Goal: Communication & Community: Connect with others

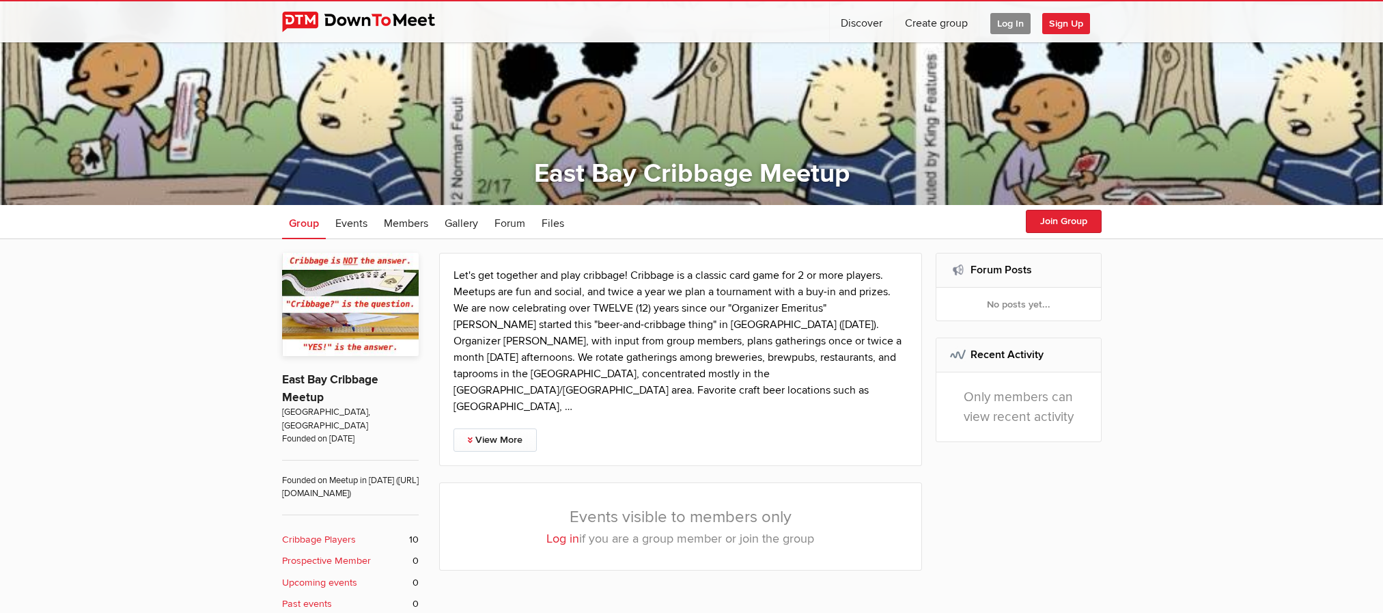
scroll to position [189, 0]
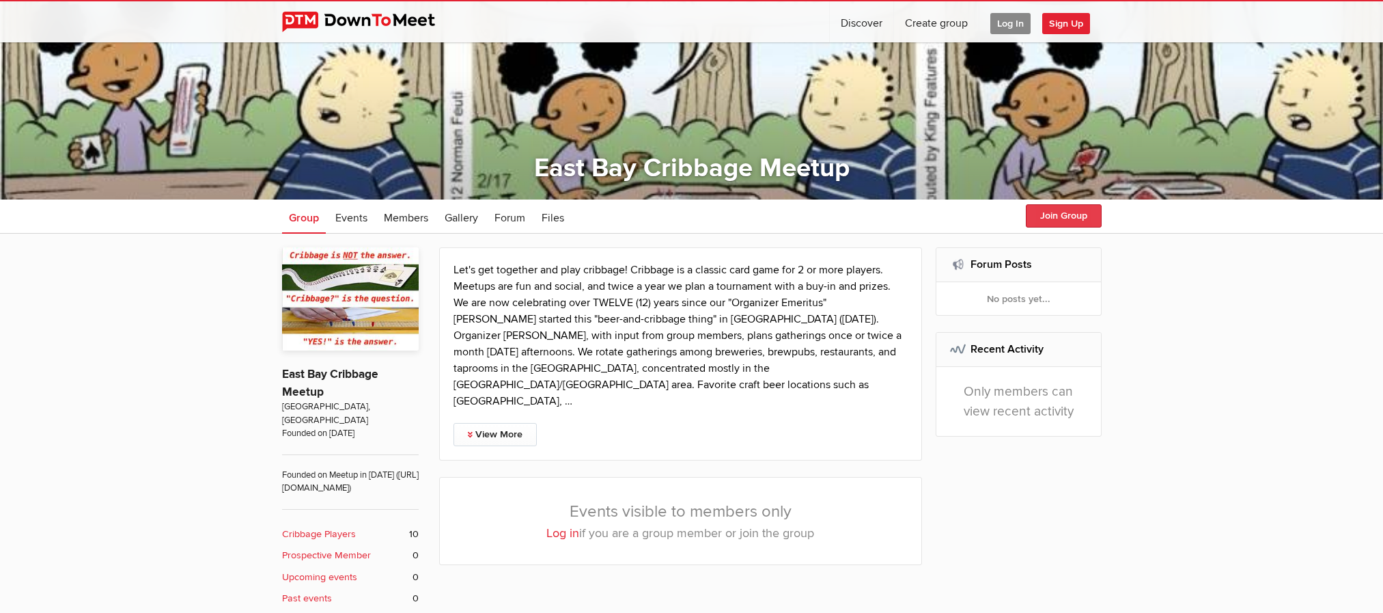
click at [1070, 210] on button "Join Group" at bounding box center [1064, 215] width 76 height 23
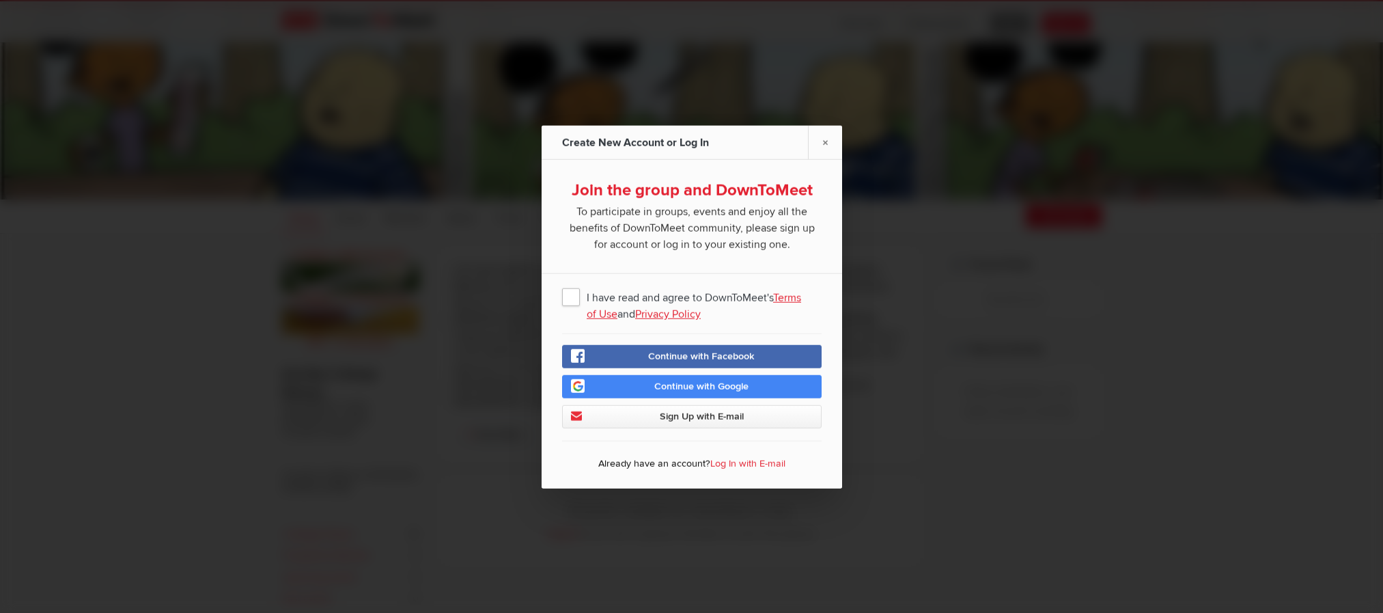
click at [572, 296] on span "I have read and agree to DownToMeet's Terms of Use and Privacy Policy" at bounding box center [692, 295] width 260 height 25
click at [0, 0] on input "I have read and agree to DownToMeet's Terms of Use and Privacy Policy" at bounding box center [0, 0] width 0 height 0
click at [753, 382] on link "Continue with Google" at bounding box center [692, 385] width 260 height 23
click at [696, 411] on span "Sign Up with E-mail" at bounding box center [701, 416] width 84 height 12
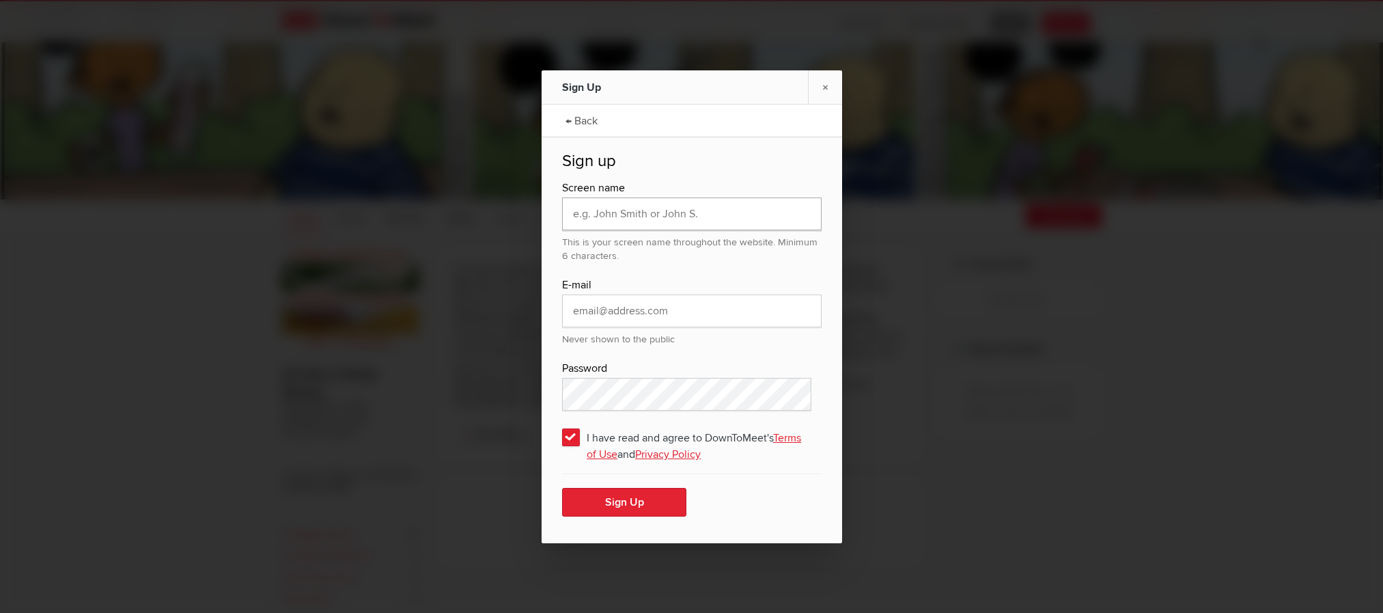
click at [624, 214] on input "text" at bounding box center [692, 213] width 260 height 33
type input "[PERSON_NAME]"
click at [616, 312] on input "email" at bounding box center [692, 310] width 260 height 33
type input "[EMAIL_ADDRESS][DOMAIN_NAME]"
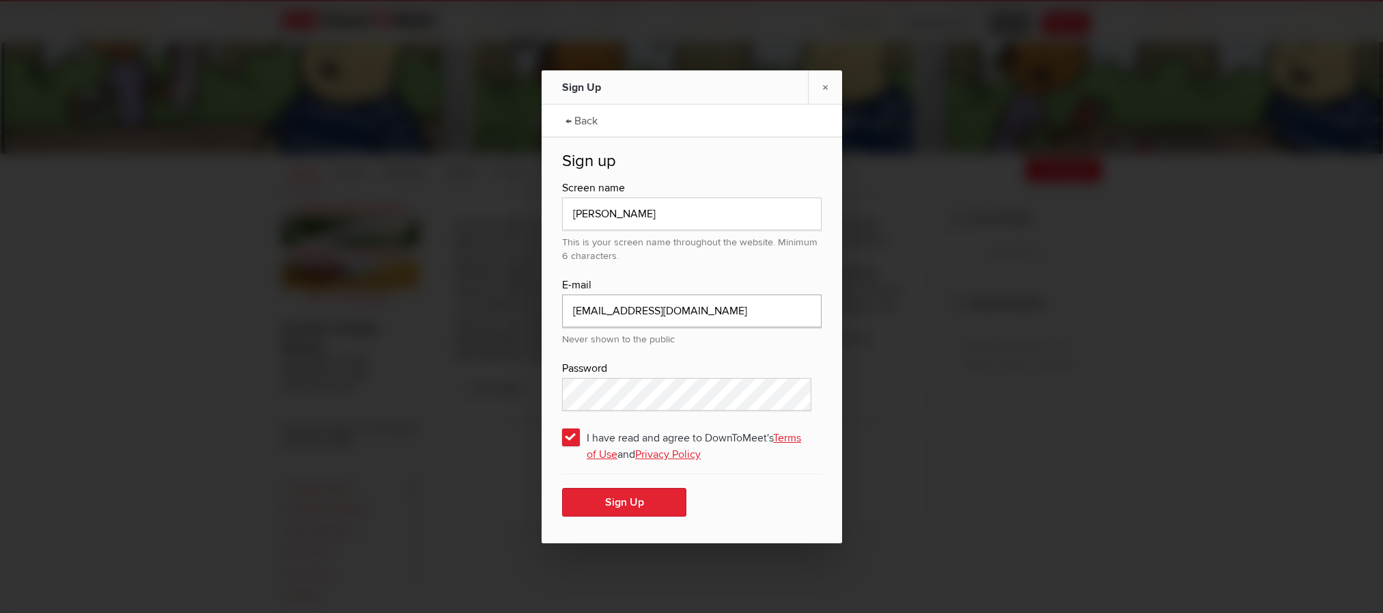
scroll to position [248, 0]
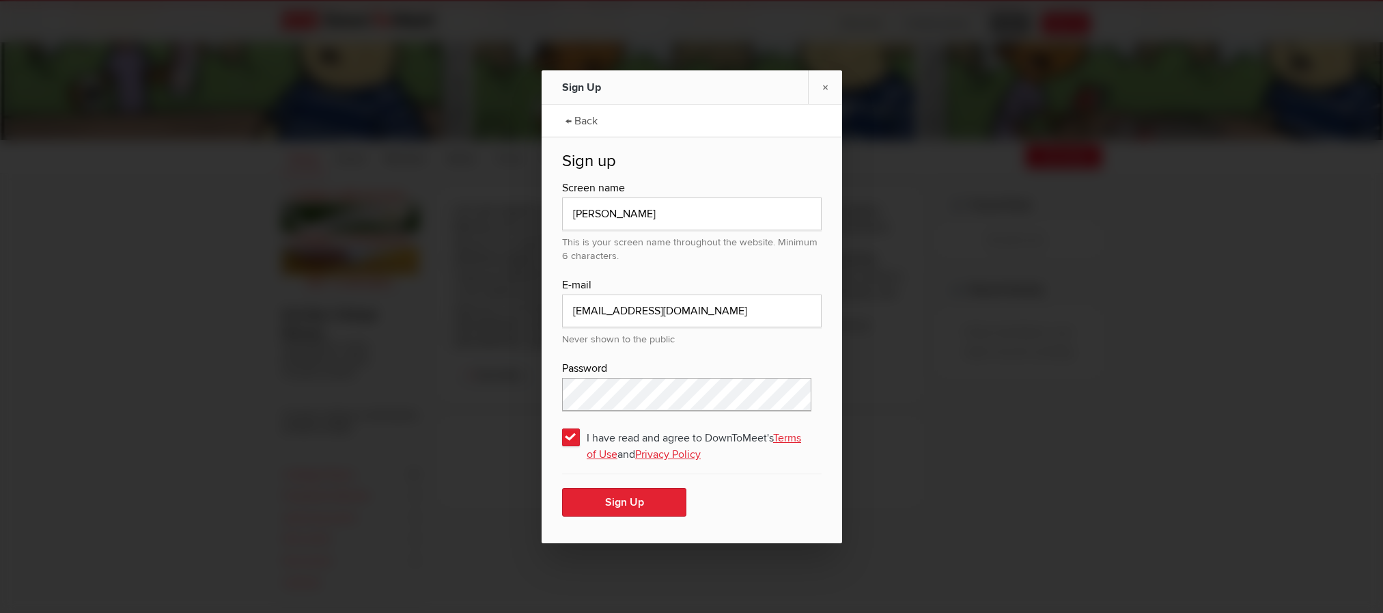
click at [494, 389] on div "Sign Up × ← Back Sign up Screen name [PERSON_NAME] This is your screen name thr…" at bounding box center [691, 306] width 1383 height 613
click at [640, 493] on button "Sign Up" at bounding box center [624, 502] width 124 height 29
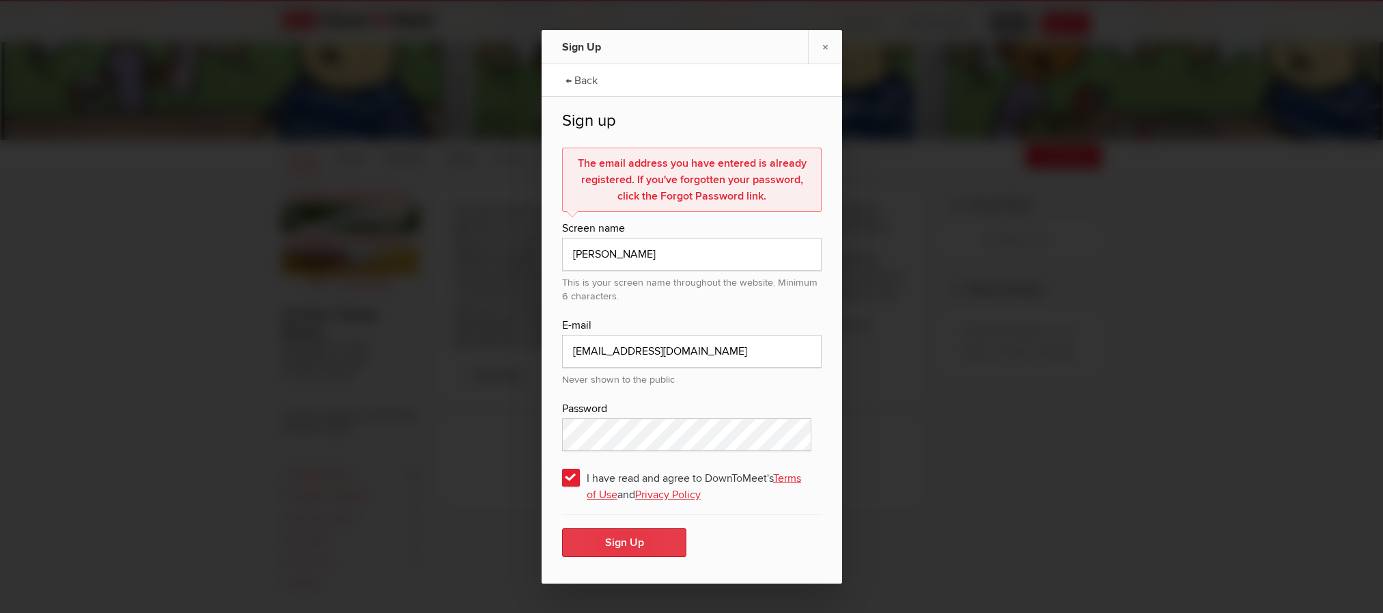
click at [624, 533] on button "Sign Up" at bounding box center [624, 542] width 124 height 29
click at [823, 46] on link "×" at bounding box center [825, 46] width 34 height 33
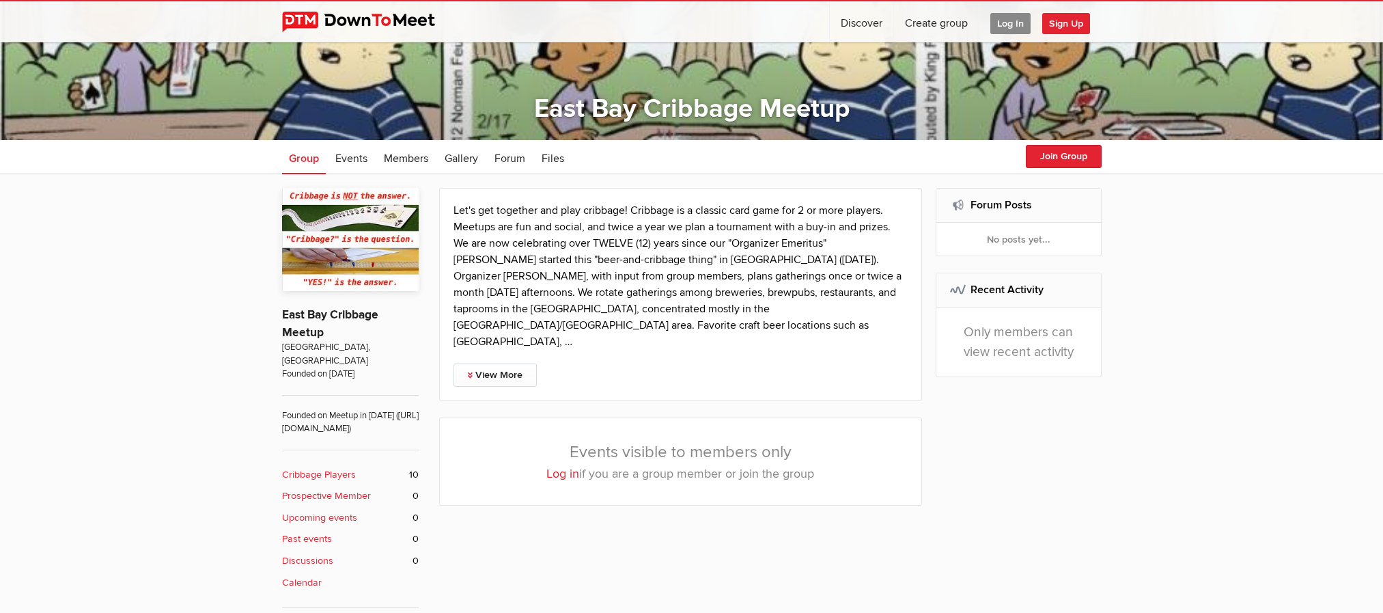
click at [564, 466] on link "Log in" at bounding box center [562, 473] width 33 height 15
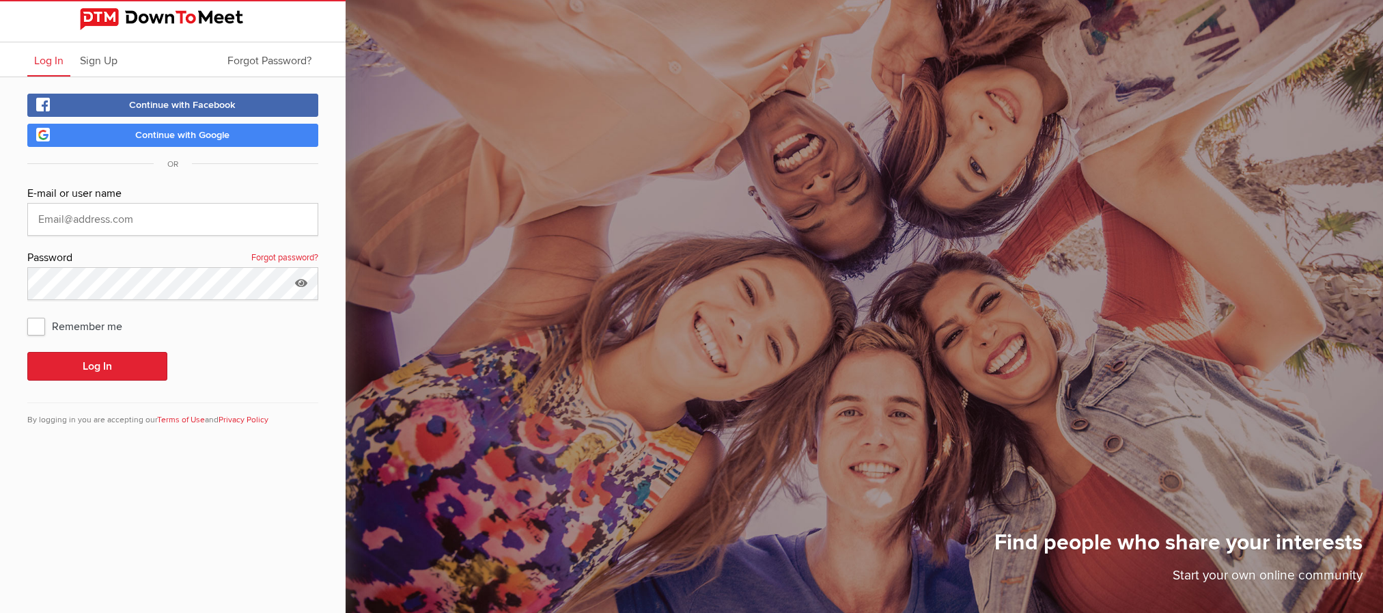
type input "[EMAIL_ADDRESS][DOMAIN_NAME]"
click at [33, 327] on span "Remember me" at bounding box center [81, 326] width 109 height 25
click at [27, 314] on input "Remember me" at bounding box center [27, 313] width 1 height 1
checkbox input "true"
click at [92, 363] on button "Log In" at bounding box center [97, 366] width 140 height 29
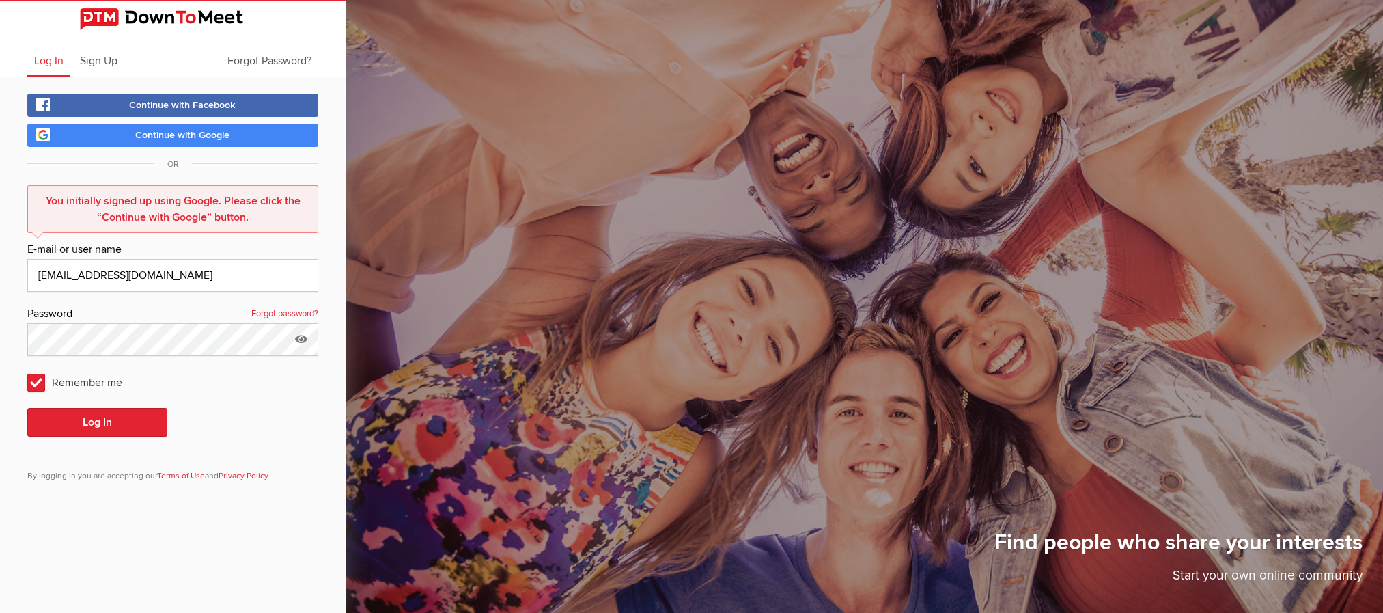
click at [186, 133] on span "Continue with Google" at bounding box center [182, 135] width 94 height 12
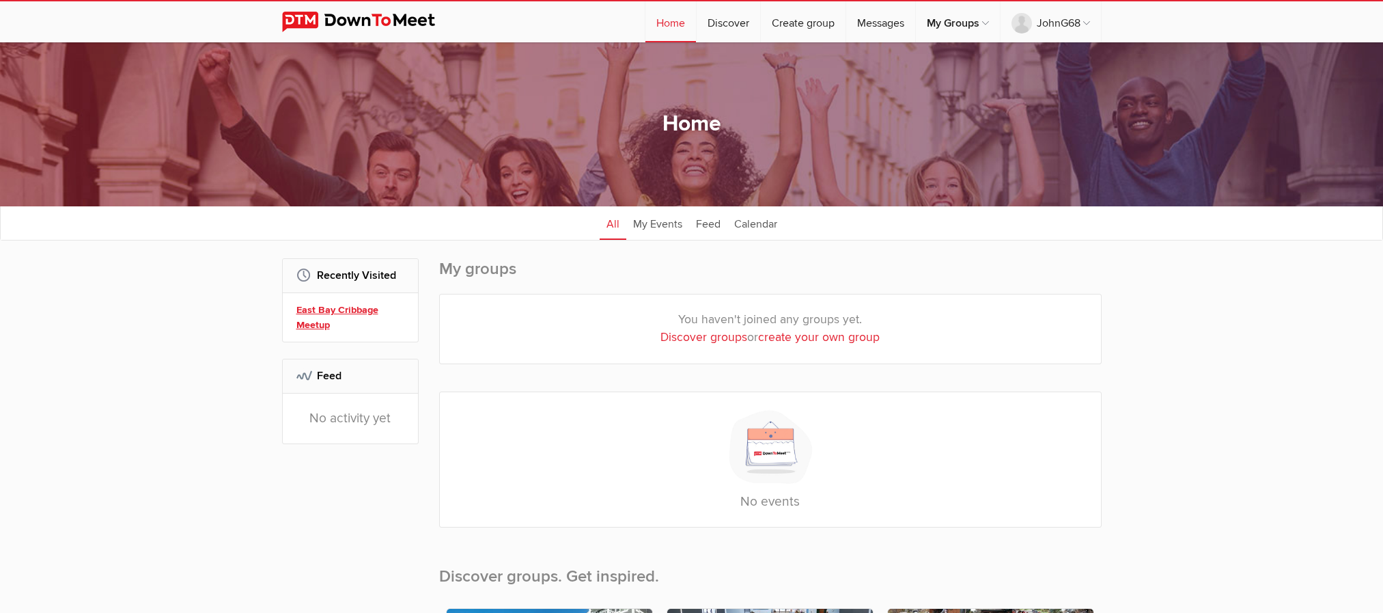
click at [331, 307] on link "East Bay Cribbage Meetup" at bounding box center [352, 317] width 112 height 29
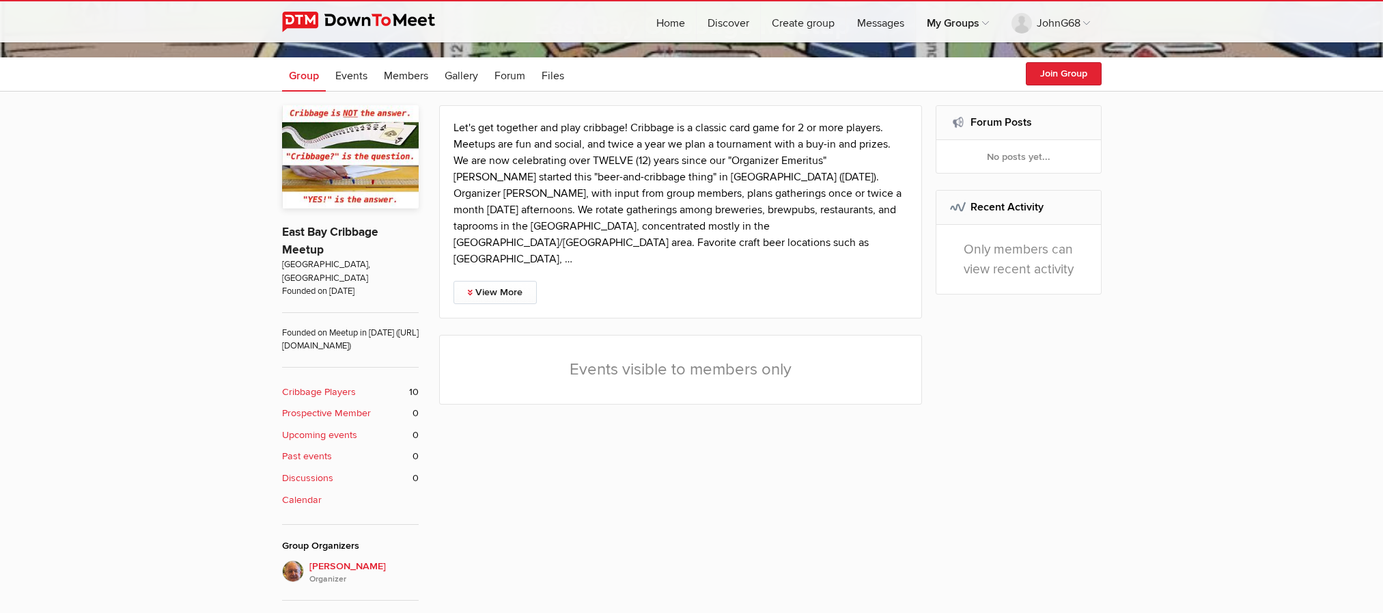
scroll to position [375, 0]
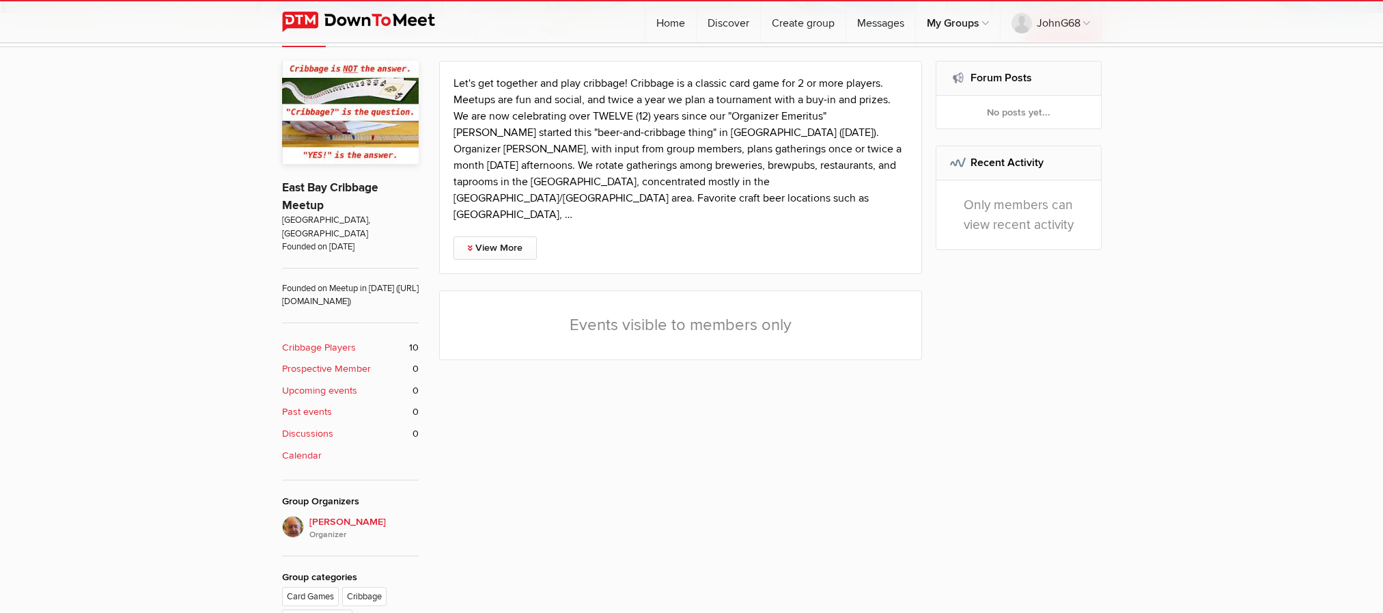
click at [329, 346] on b "Cribbage Players" at bounding box center [319, 347] width 74 height 15
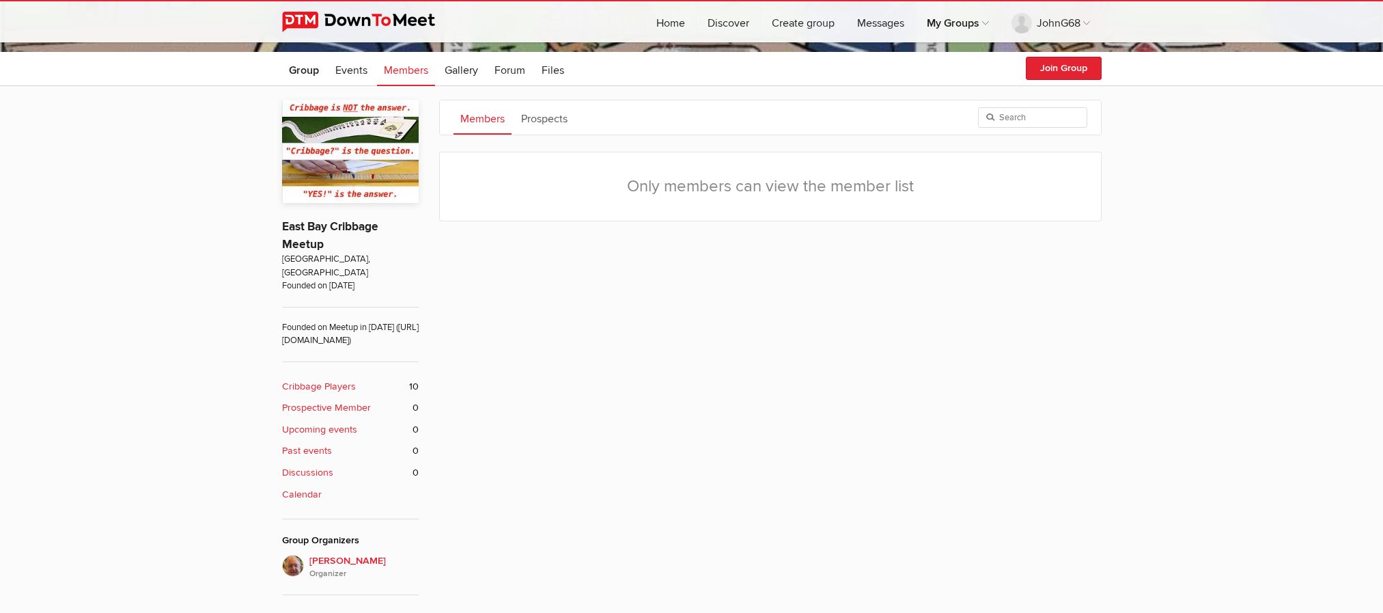
scroll to position [331, 0]
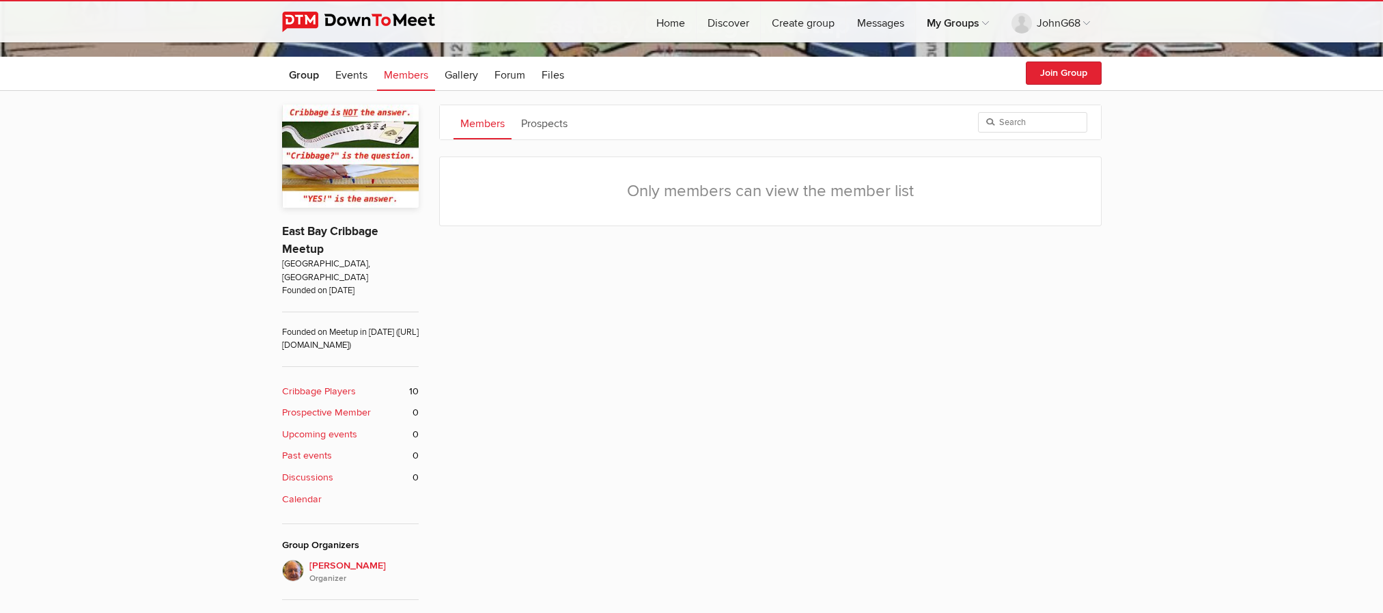
click at [344, 388] on b "Cribbage Players" at bounding box center [319, 391] width 74 height 15
click at [1065, 73] on button "Join Group" at bounding box center [1064, 72] width 76 height 23
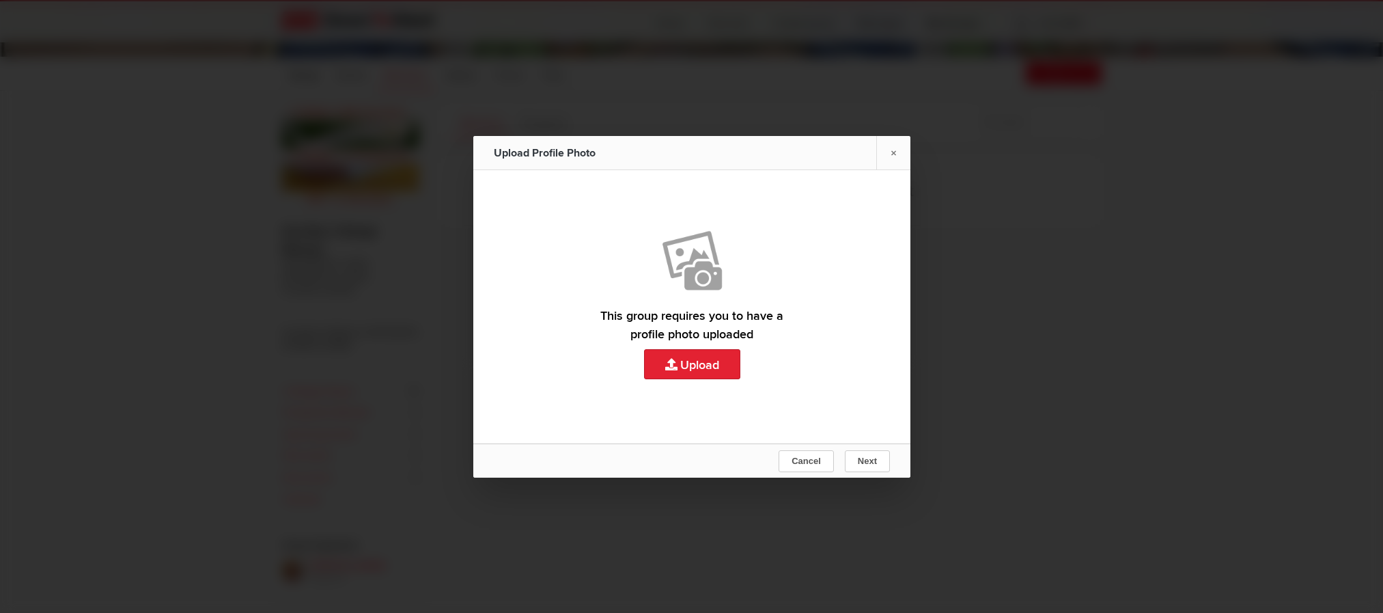
click at [711, 363] on link "Upload" at bounding box center [691, 306] width 437 height 273
type input "C:\fakepath\IMG_1455.jpeg"
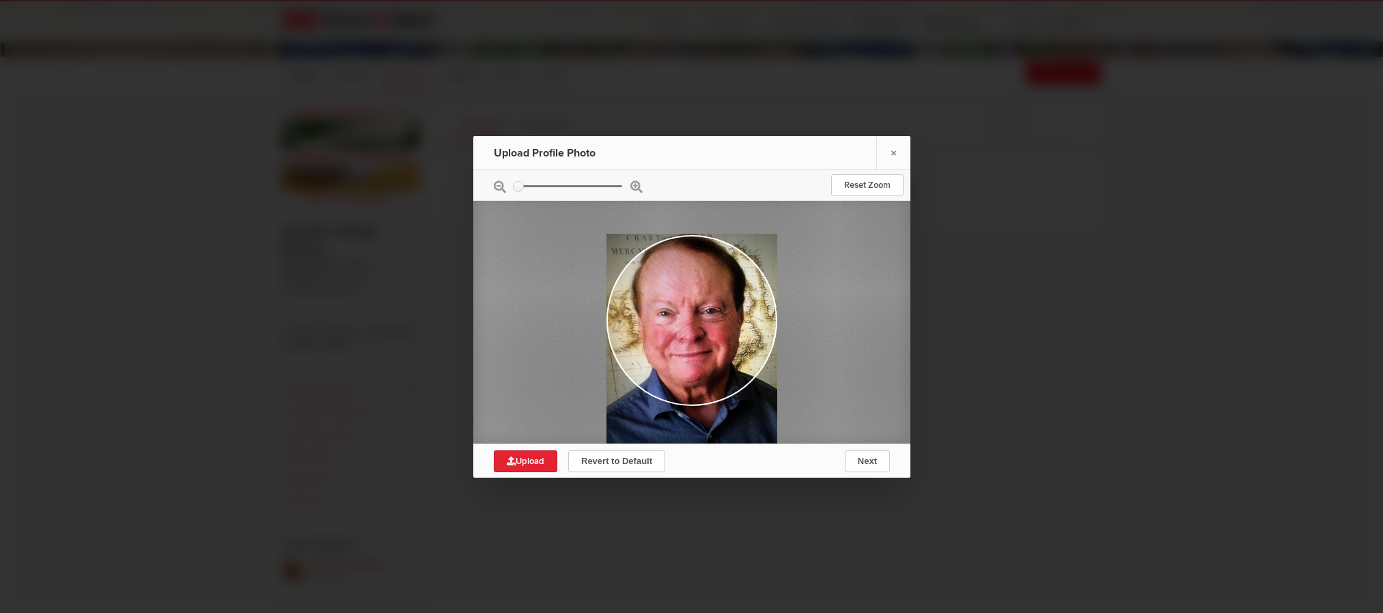
drag, startPoint x: 714, startPoint y: 329, endPoint x: 719, endPoint y: 363, distance: 34.5
click at [724, 359] on div at bounding box center [692, 347] width 171 height 227
click at [873, 458] on span "Next" at bounding box center [866, 461] width 19 height 10
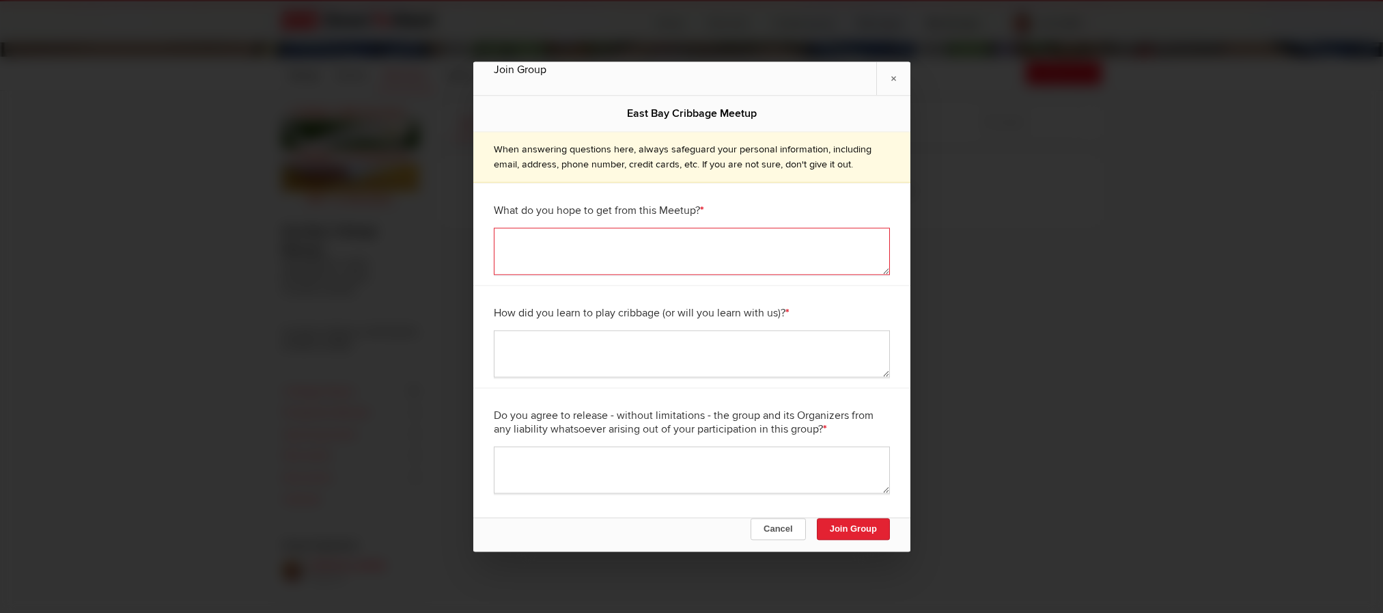
click at [548, 249] on textarea at bounding box center [692, 250] width 396 height 47
type textarea "Continue playing Cribbage."
click at [542, 352] on textarea at bounding box center [692, 353] width 396 height 47
type textarea "Long time ago."
click at [560, 473] on textarea at bounding box center [692, 469] width 396 height 47
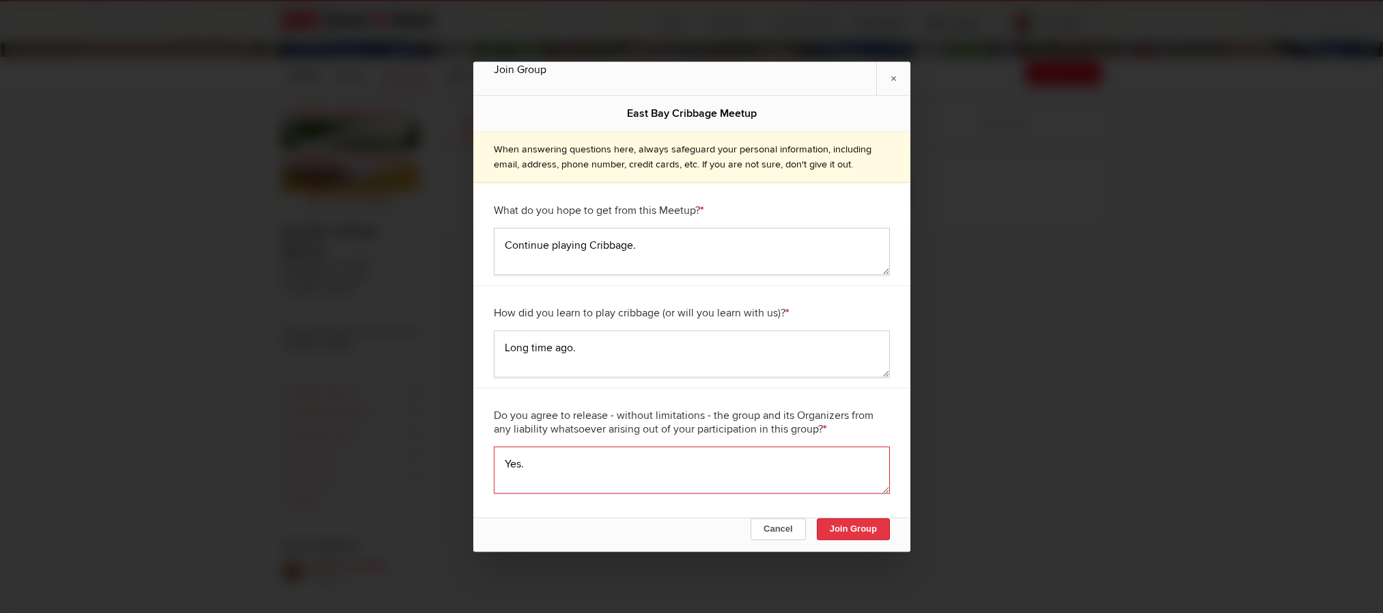
type textarea "Yes."
click at [870, 527] on button "Join Group" at bounding box center [852, 529] width 73 height 22
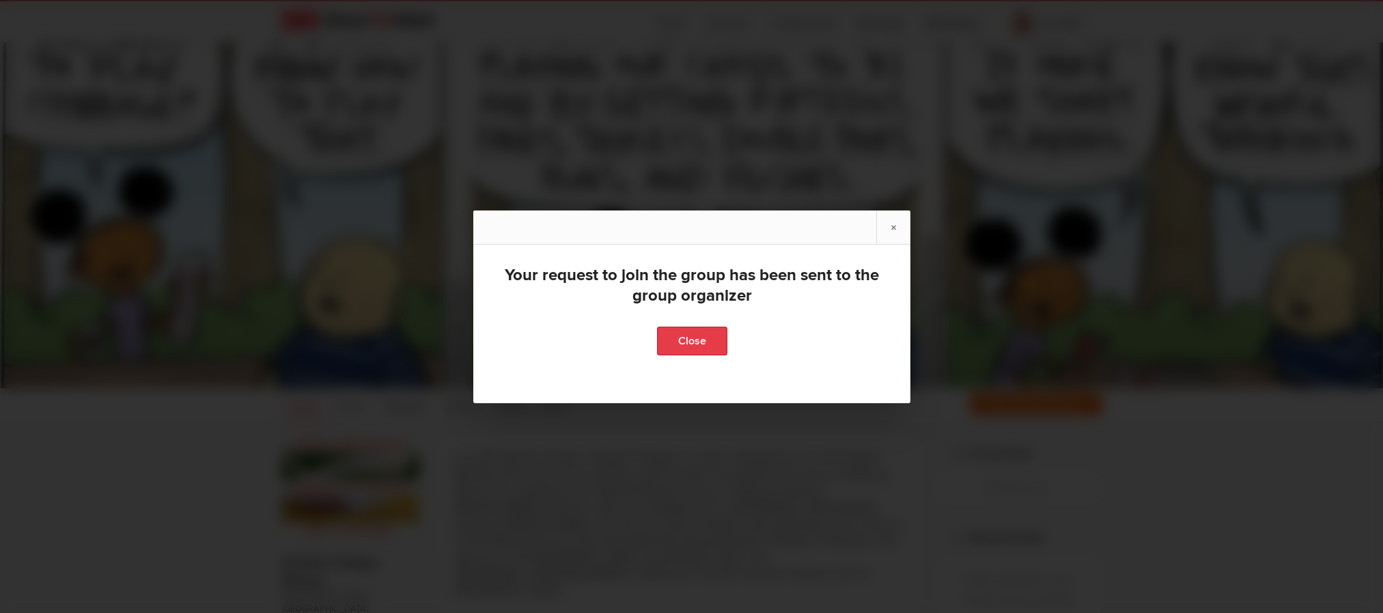
click at [691, 334] on link "Close" at bounding box center [691, 340] width 70 height 29
